Goal: Information Seeking & Learning: Learn about a topic

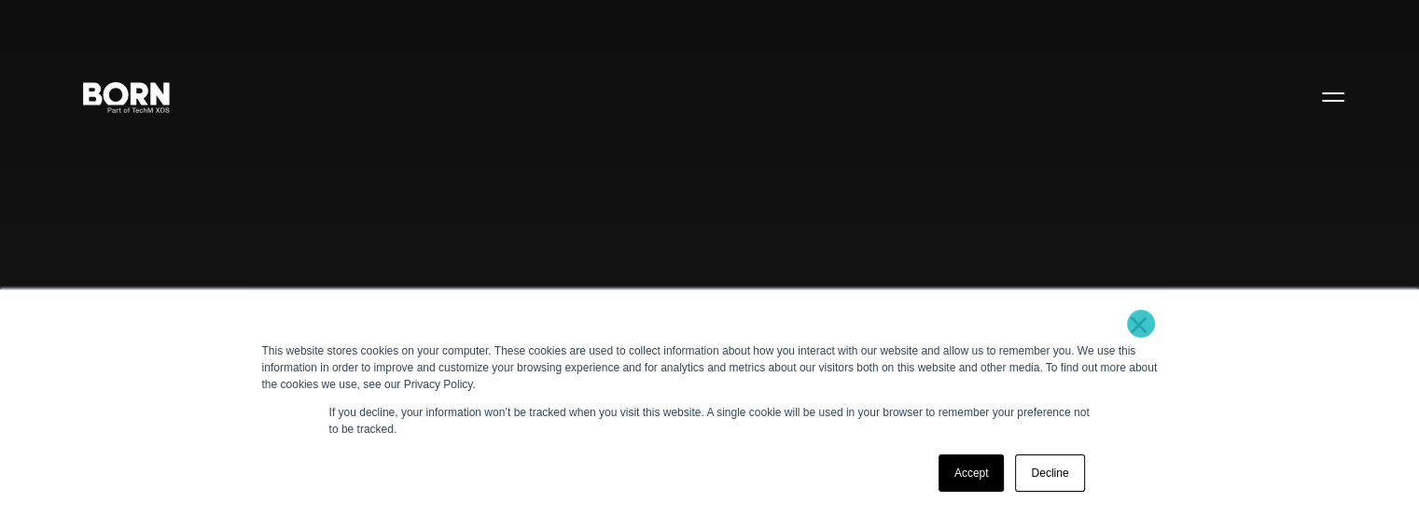
click at [1141, 324] on link "×" at bounding box center [1139, 324] width 22 height 17
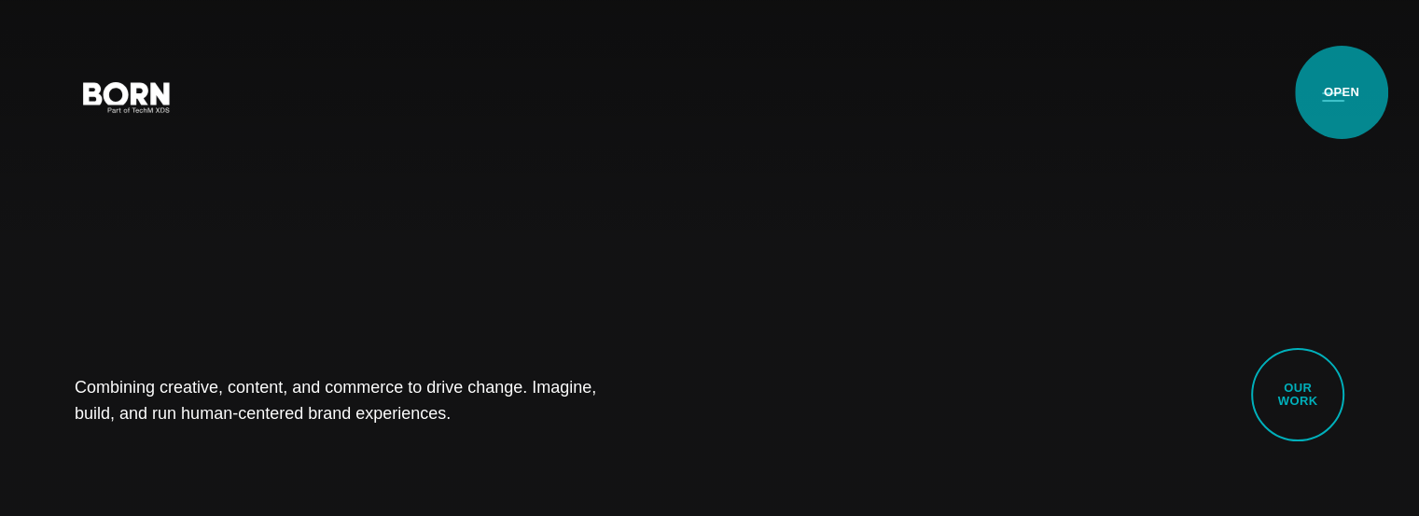
click at [1342, 92] on button "Primary Menu" at bounding box center [1333, 96] width 45 height 39
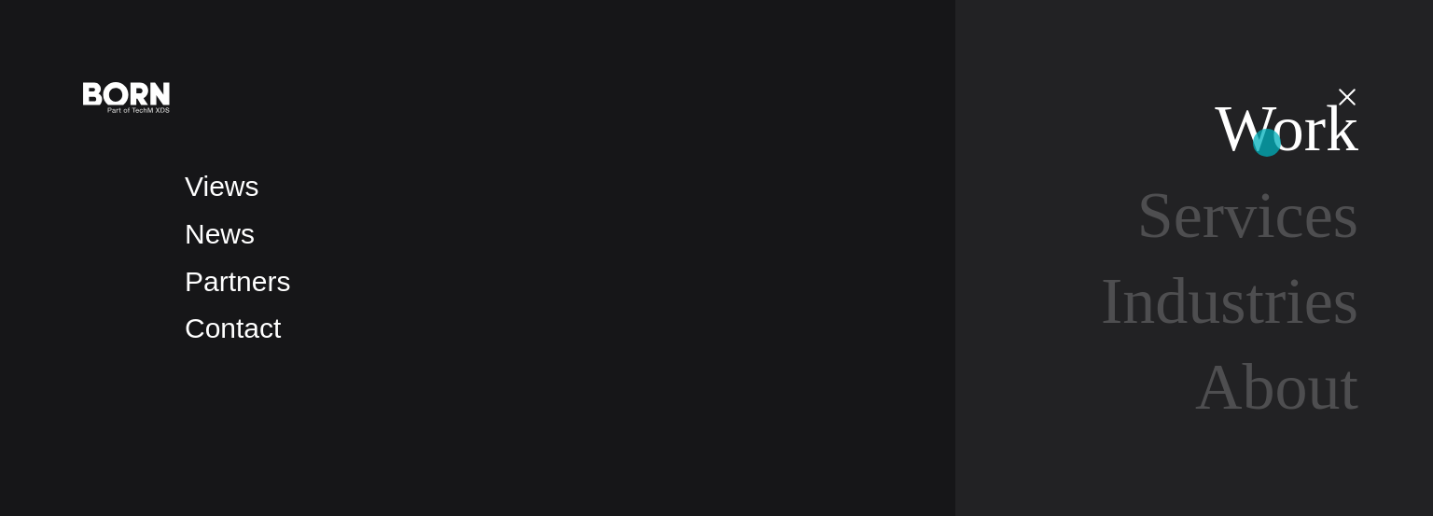
click at [1267, 143] on link "Work" at bounding box center [1287, 128] width 144 height 72
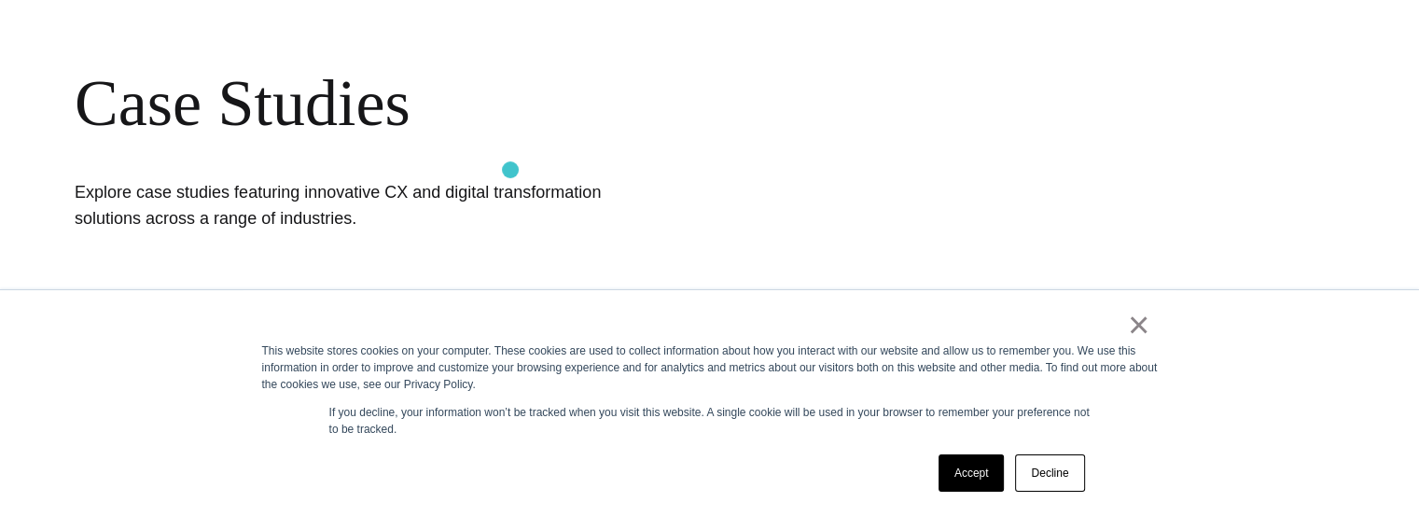
scroll to position [187, 0]
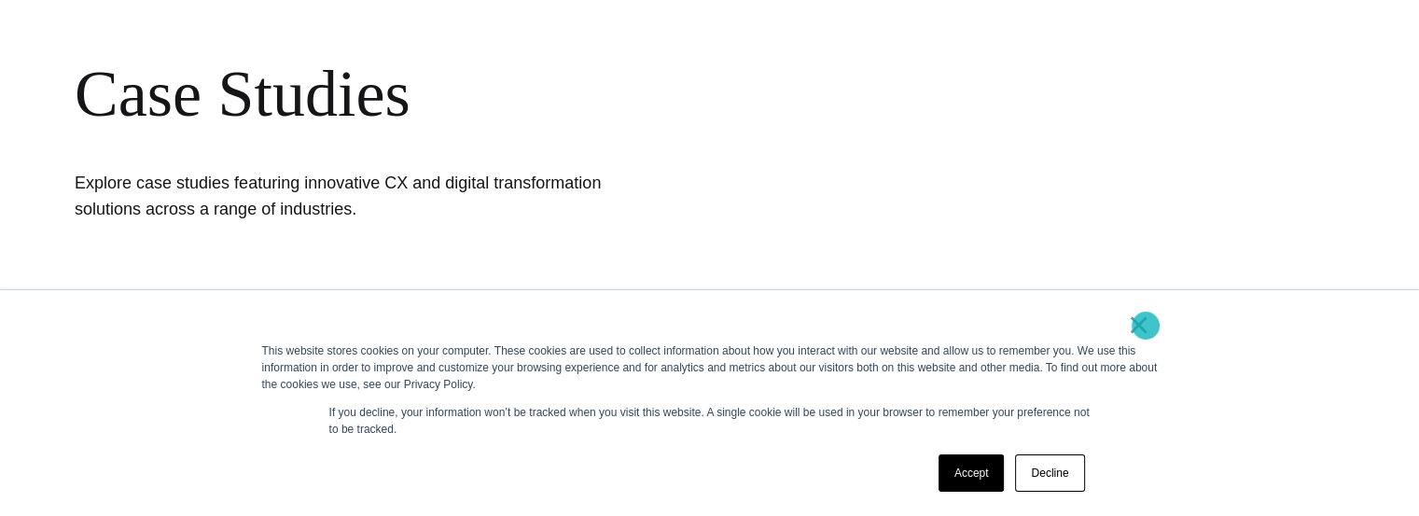
click at [1146, 326] on link "×" at bounding box center [1139, 324] width 22 height 17
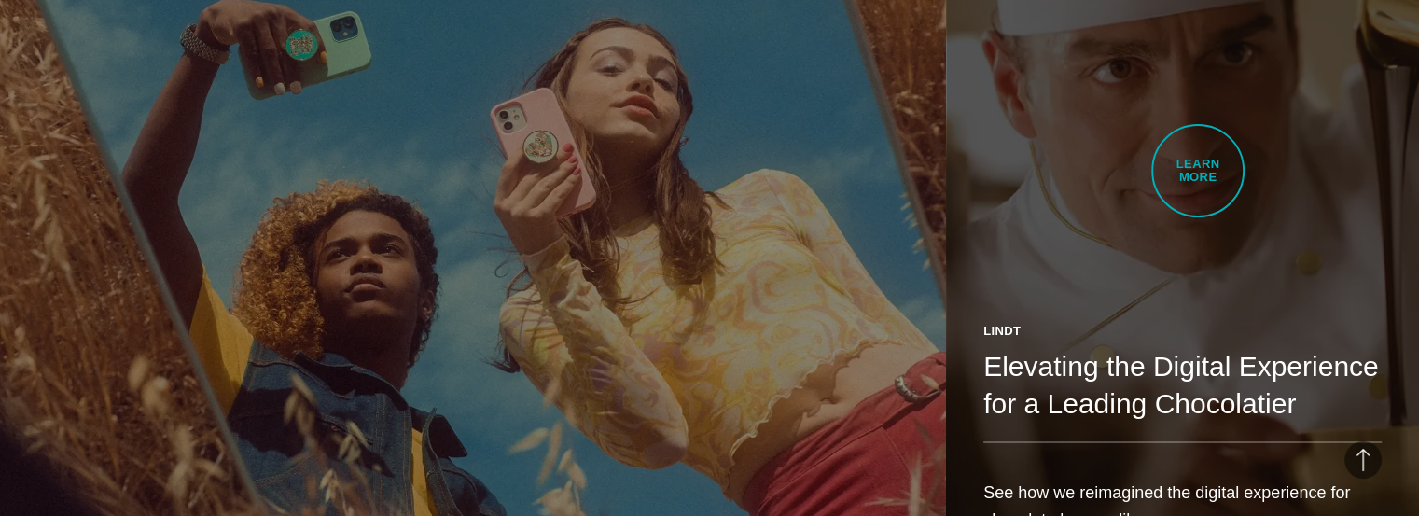
scroll to position [2706, 0]
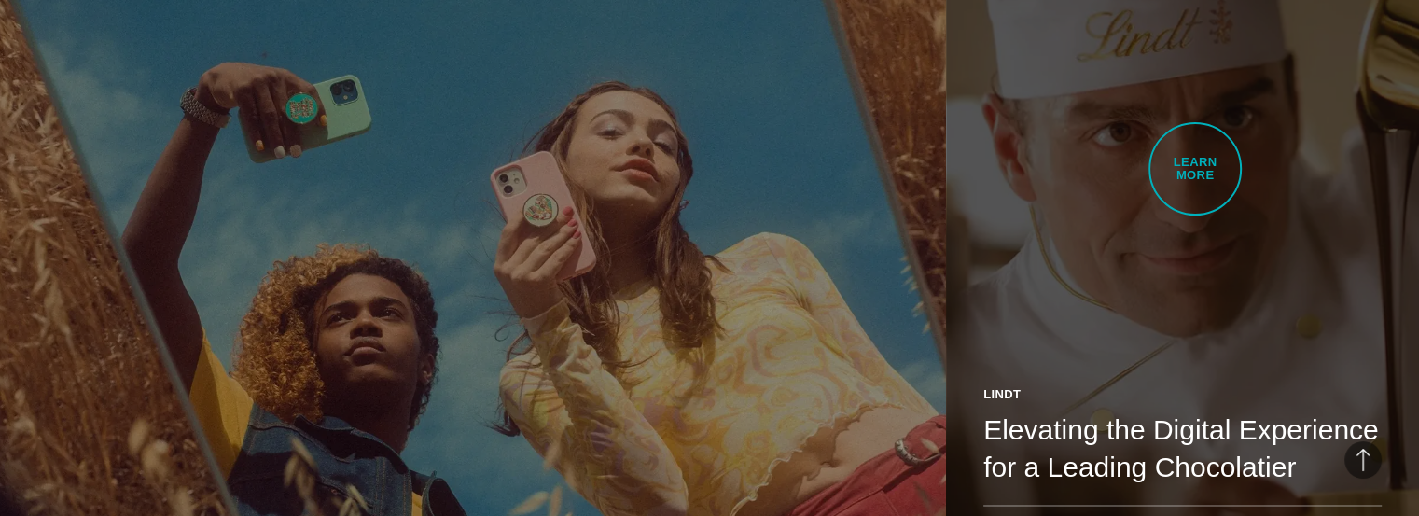
click at [1195, 169] on link "Lindt Elevating the Digital Experience for a Leading Chocolatier See how we rei…" at bounding box center [1182, 276] width 473 height 746
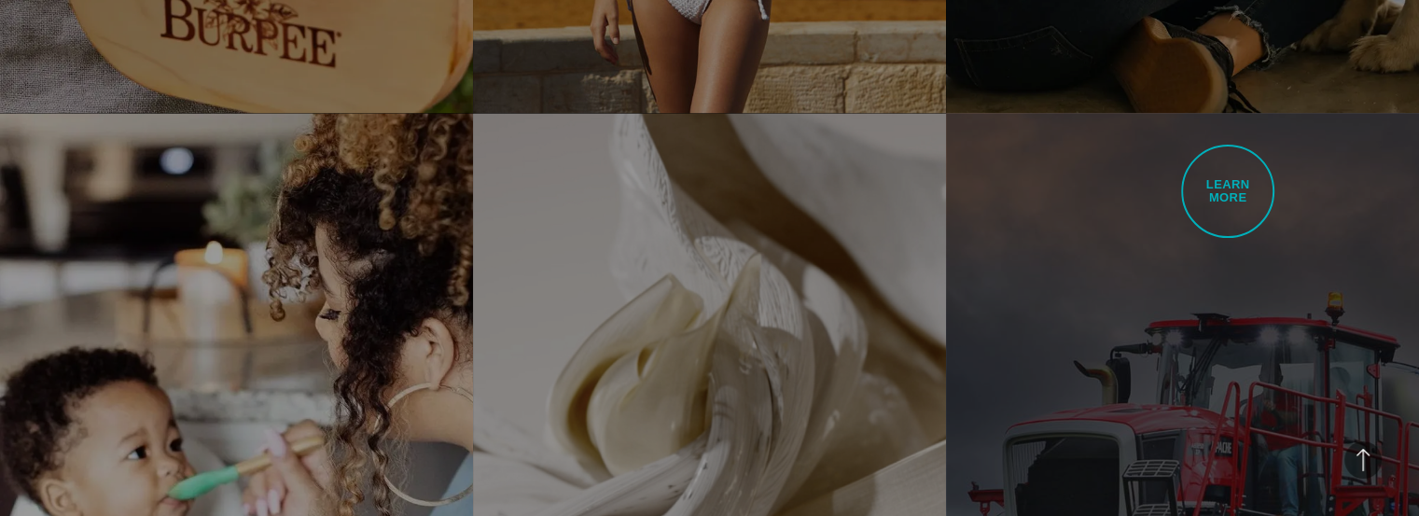
scroll to position [3998, 0]
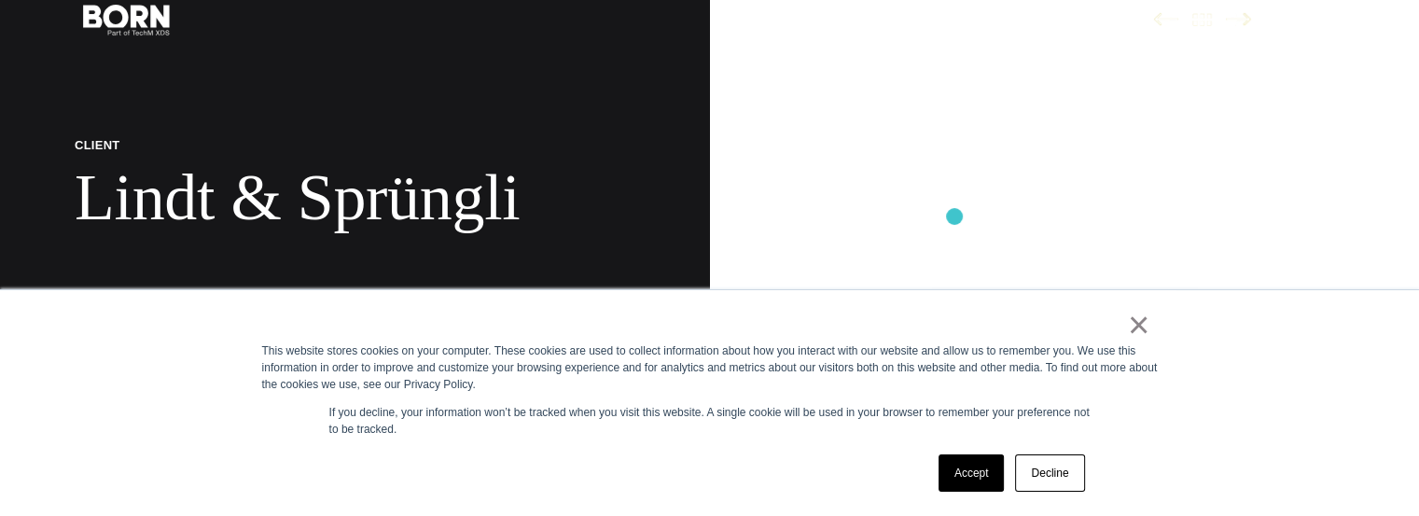
scroll to position [93, 0]
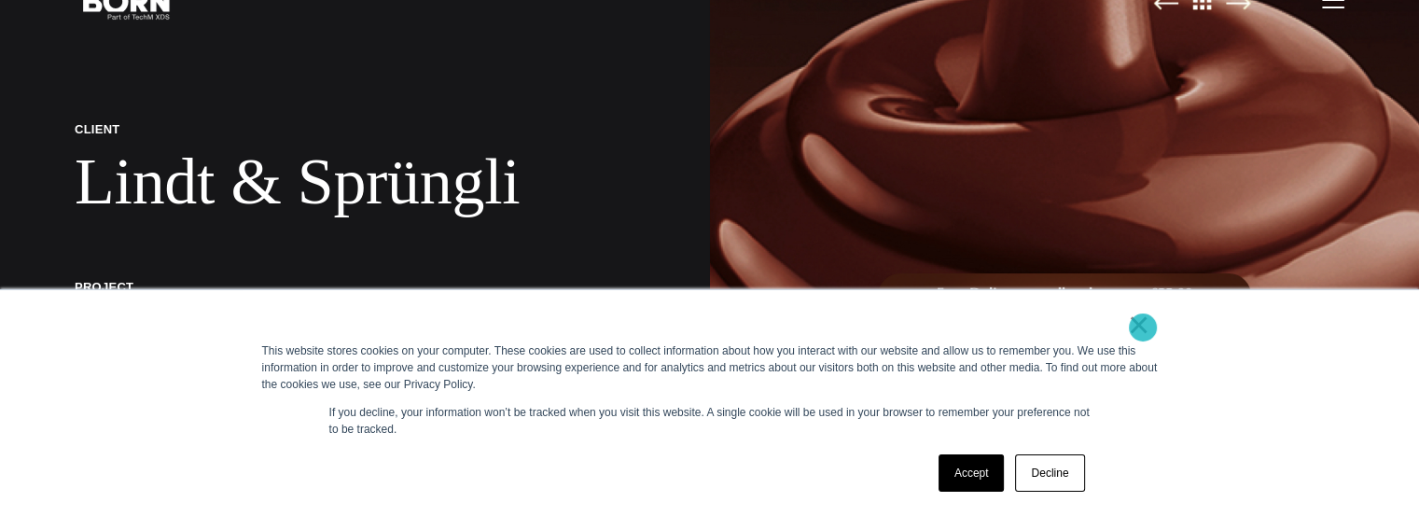
click at [1143, 328] on link "×" at bounding box center [1139, 324] width 22 height 17
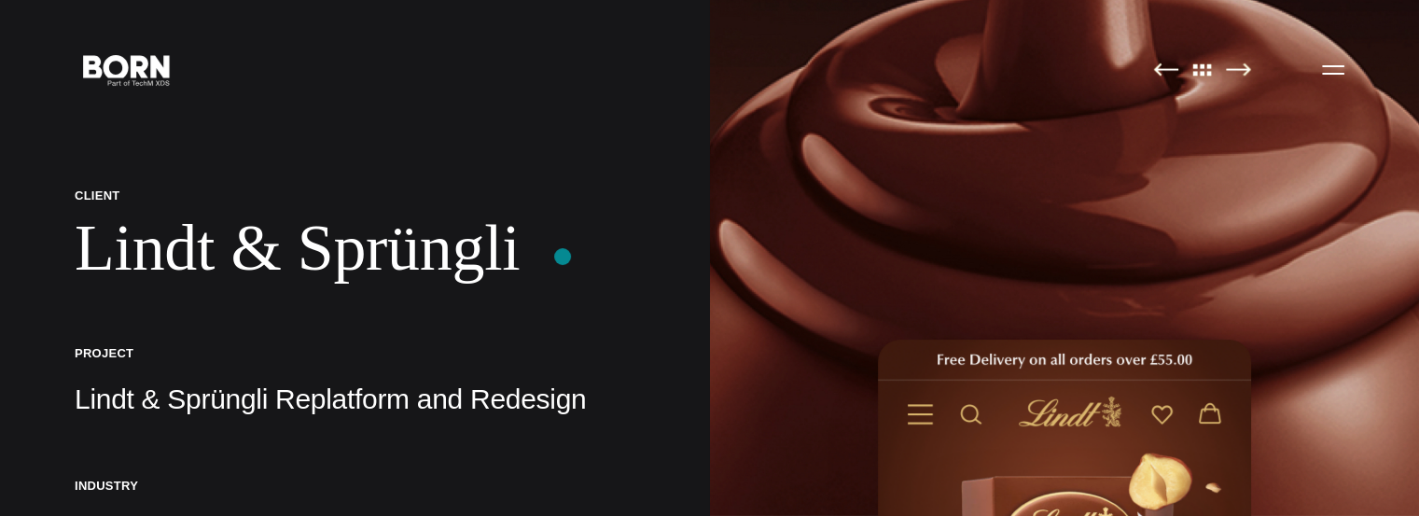
scroll to position [0, 0]
